Goal: Task Accomplishment & Management: Manage account settings

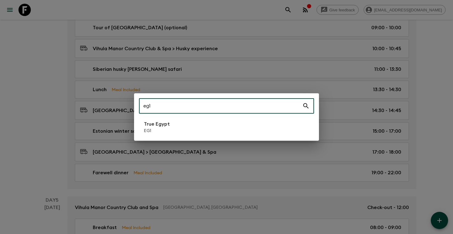
scroll to position [627, 0]
type input "eg1"
click at [186, 131] on li "True Egypt EG1" at bounding box center [226, 127] width 175 height 17
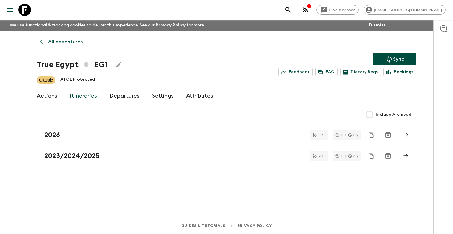
click at [122, 91] on link "Departures" at bounding box center [124, 96] width 30 height 15
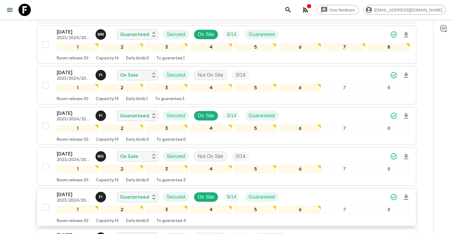
scroll to position [749, 0]
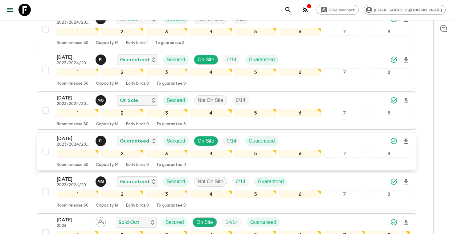
click at [308, 138] on div "[DATE] 2023/2024/2025 F I Guaranteed Secured On Site 9 / 14 Guaranteed" at bounding box center [233, 141] width 353 height 12
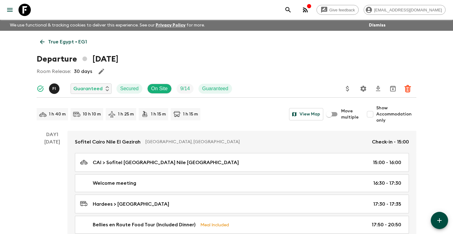
click at [372, 113] on input "Show Accommodation only" at bounding box center [370, 114] width 12 height 12
checkbox input "true"
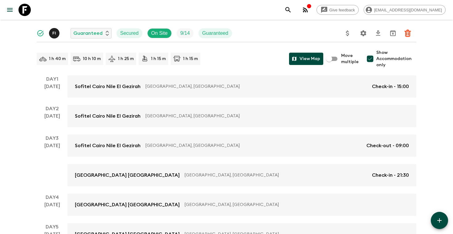
scroll to position [49, 0]
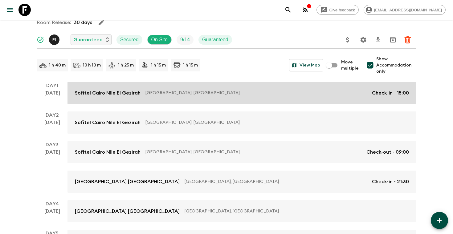
click at [290, 102] on link "Sofitel [GEOGRAPHIC_DATA] Nile [GEOGRAPHIC_DATA] [GEOGRAPHIC_DATA], [GEOGRAPHIC…" at bounding box center [241, 93] width 349 height 22
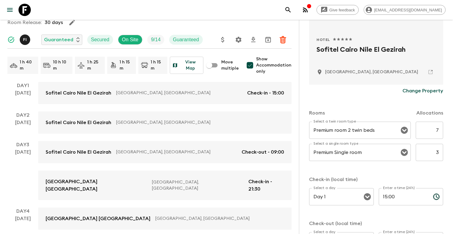
scroll to position [117, 0]
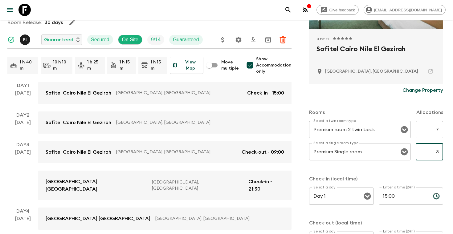
drag, startPoint x: 435, startPoint y: 151, endPoint x: 432, endPoint y: 159, distance: 8.0
type input "4"
click at [425, 165] on div "Select a twin room type Premium room 2 twin beds Select a twin room type 7 ​ Se…" at bounding box center [376, 144] width 134 height 47
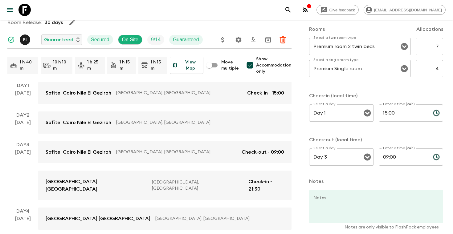
scroll to position [229, 0]
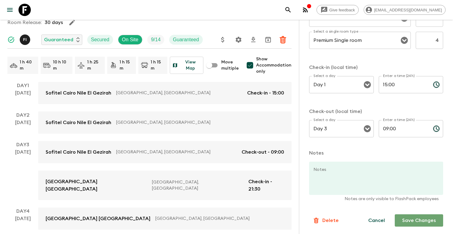
click at [411, 221] on button "Save Changes" at bounding box center [418, 220] width 48 height 12
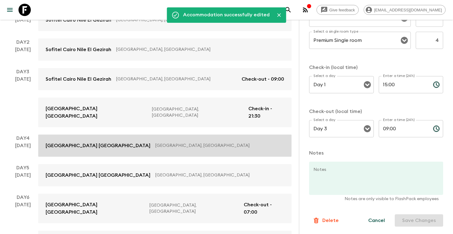
scroll to position [135, 0]
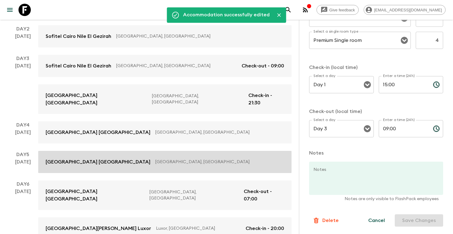
click at [171, 159] on p "[GEOGRAPHIC_DATA], [GEOGRAPHIC_DATA]" at bounding box center [217, 162] width 124 height 6
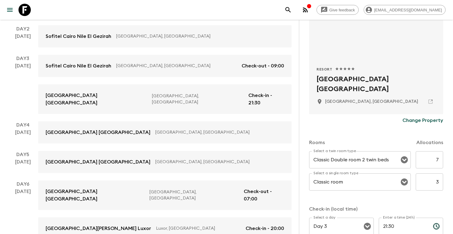
scroll to position [229, 0]
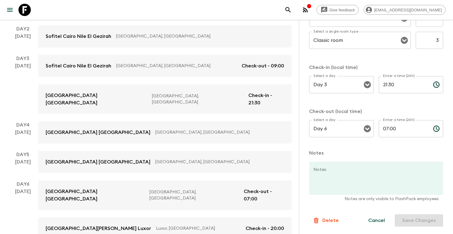
click at [430, 42] on input "3" at bounding box center [428, 40] width 27 height 17
type input "4"
click at [425, 57] on div "Rooms Allocations Select a twin room type Classic Double room 2 twin beds Selec…" at bounding box center [376, 65] width 134 height 160
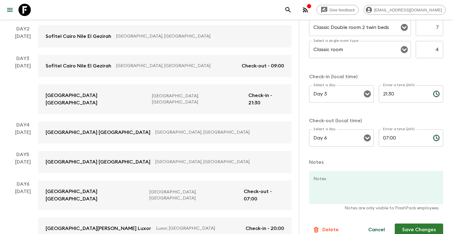
scroll to position [218, 0]
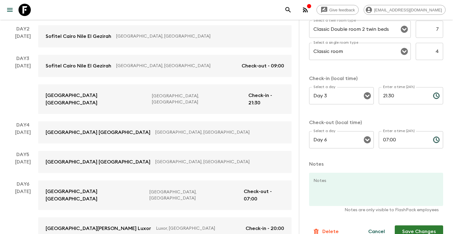
click at [412, 227] on button "Save Changes" at bounding box center [418, 231] width 48 height 12
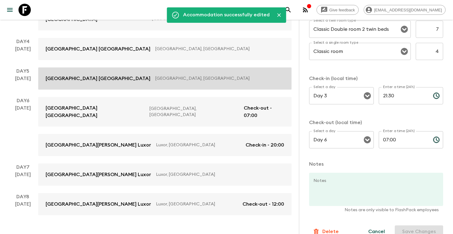
scroll to position [219, 0]
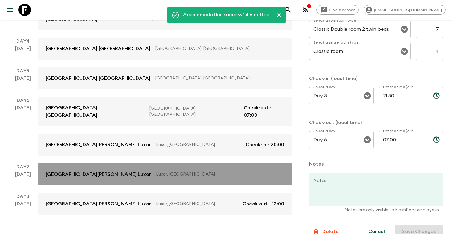
click at [175, 163] on link "[GEOGRAPHIC_DATA][PERSON_NAME] Luxor Luxor, [GEOGRAPHIC_DATA]" at bounding box center [164, 174] width 253 height 22
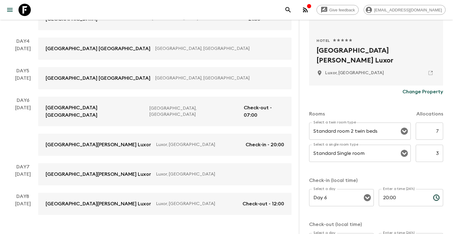
scroll to position [116, 0]
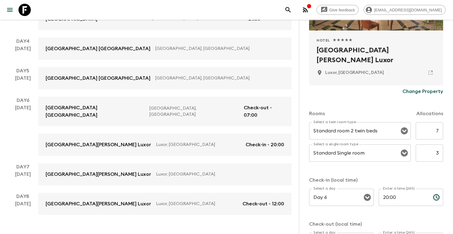
click at [440, 152] on input "3" at bounding box center [428, 152] width 27 height 17
type input "4"
click at [426, 169] on div "Rooms Allocations Select a twin room type Standard room 2 twin beds Select a tw…" at bounding box center [376, 178] width 134 height 160
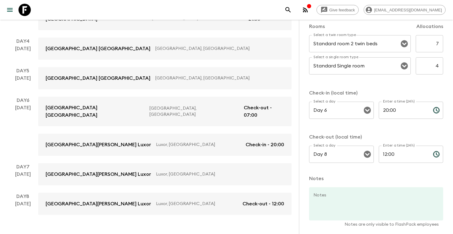
scroll to position [229, 0]
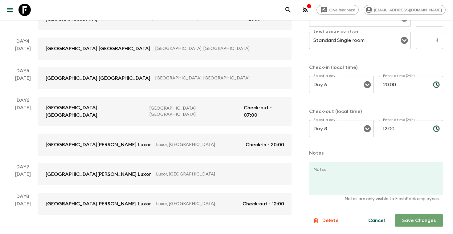
click at [411, 217] on button "Save Changes" at bounding box center [418, 220] width 48 height 12
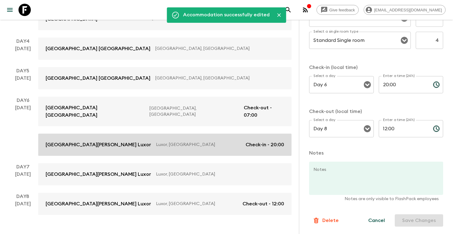
scroll to position [0, 0]
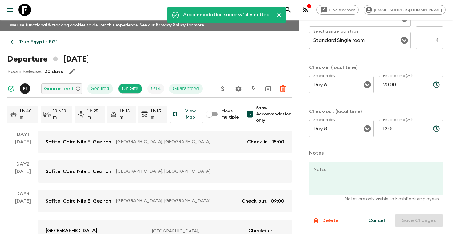
click at [30, 39] on p "True Egypt • EG1" at bounding box center [38, 41] width 39 height 7
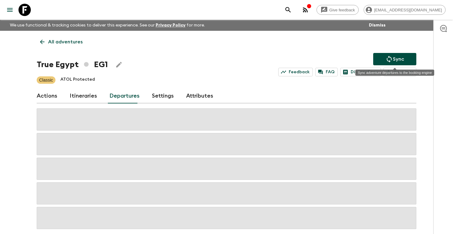
click at [394, 58] on p "Sync" at bounding box center [398, 58] width 11 height 7
